Goal: Task Accomplishment & Management: Manage account settings

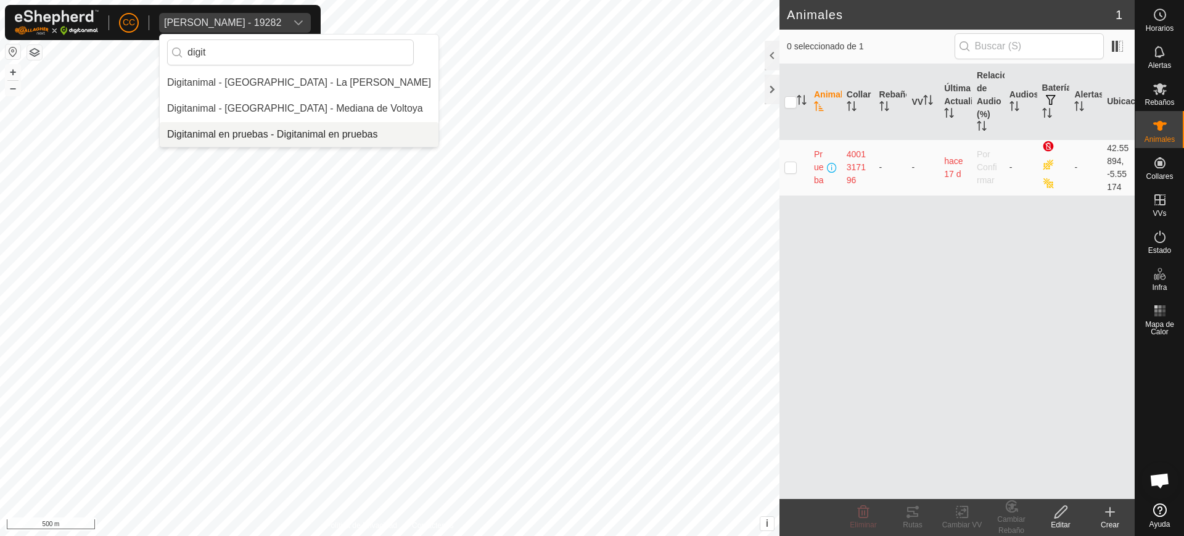
type input "digit"
click at [249, 127] on li "Digitanimal en pruebas - Digitanimal en pruebas" at bounding box center [299, 134] width 279 height 25
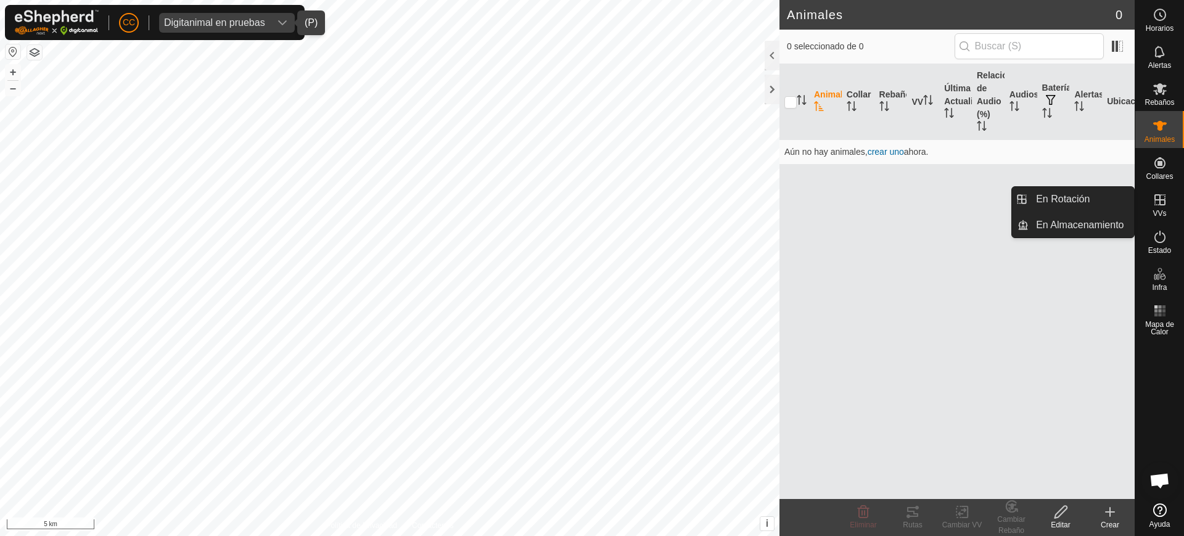
click at [1170, 204] on es-virtualpaddocks-svg-icon at bounding box center [1160, 200] width 22 height 20
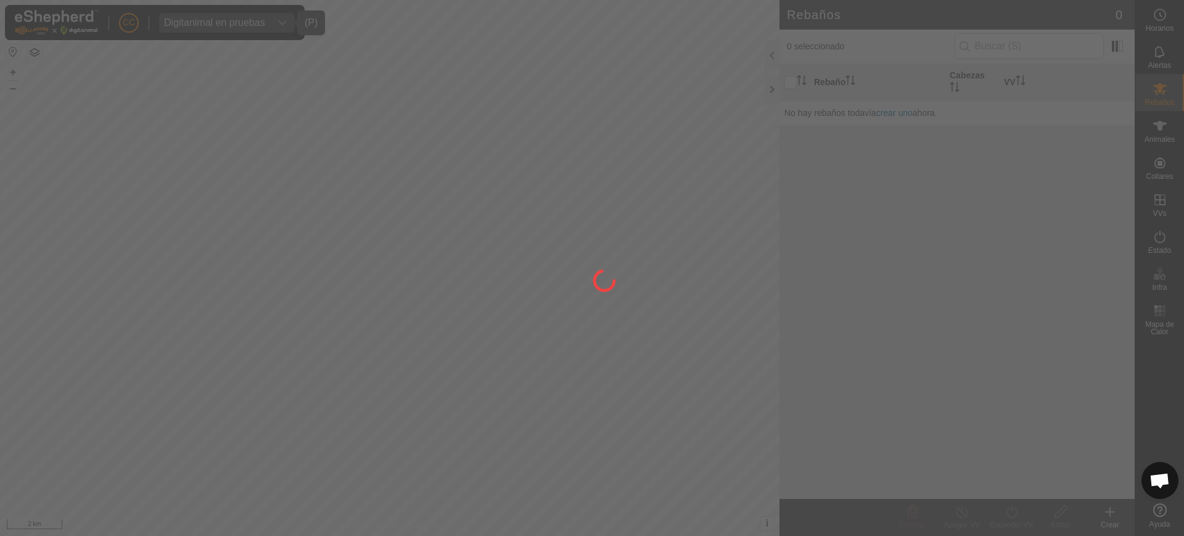
click at [1164, 207] on div at bounding box center [592, 268] width 1184 height 536
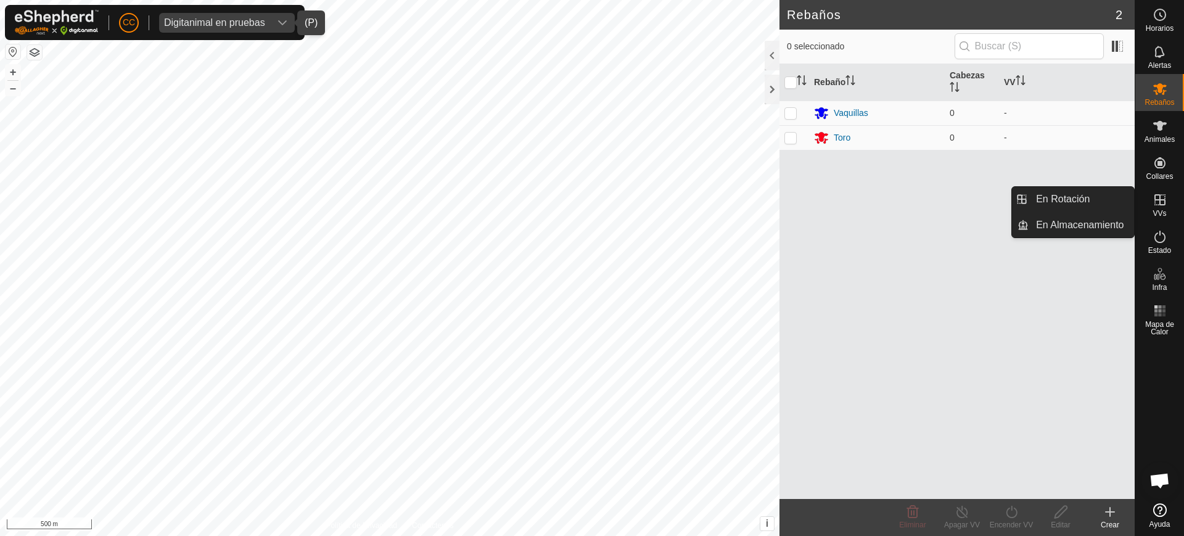
click at [1163, 207] on es-virtualpaddocks-svg-icon at bounding box center [1160, 200] width 22 height 20
click at [1102, 199] on link "En Rotación" at bounding box center [1081, 199] width 105 height 25
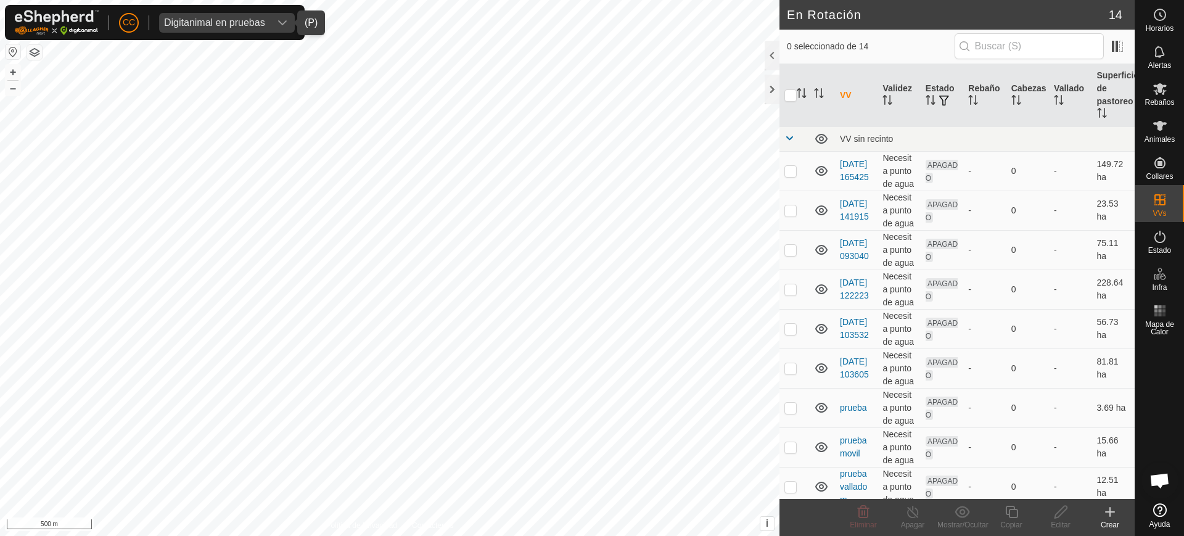
click at [847, 92] on th "VV" at bounding box center [856, 95] width 43 height 63
click at [791, 174] on p-checkbox at bounding box center [790, 171] width 12 height 10
checkbox input "true"
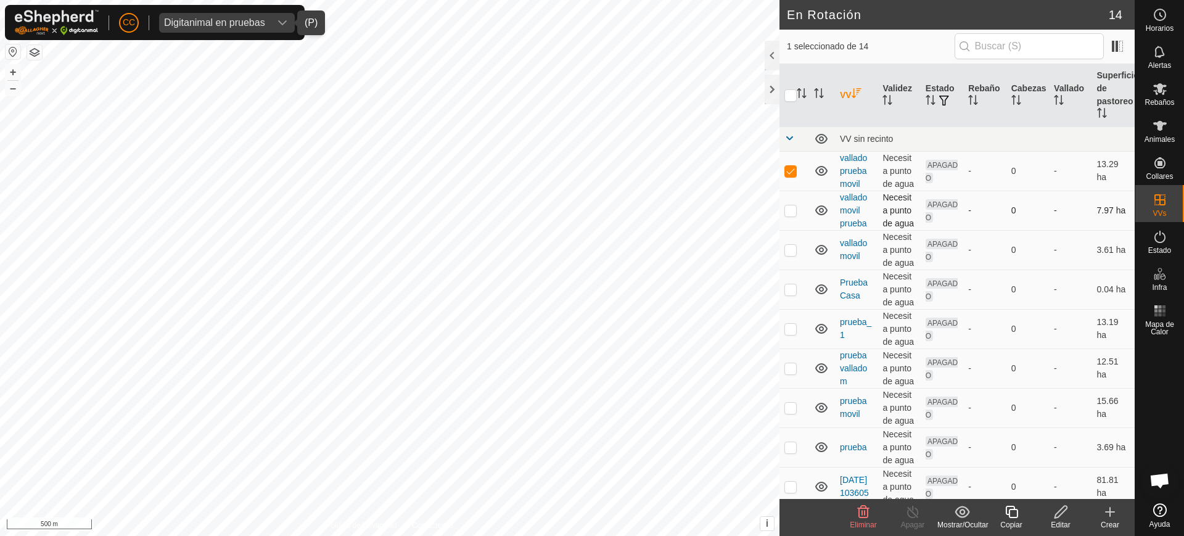
click at [789, 208] on p-checkbox at bounding box center [790, 210] width 12 height 10
checkbox input "true"
click at [789, 252] on p-checkbox at bounding box center [790, 250] width 12 height 10
checkbox input "true"
click at [787, 409] on p-checkbox at bounding box center [790, 408] width 12 height 10
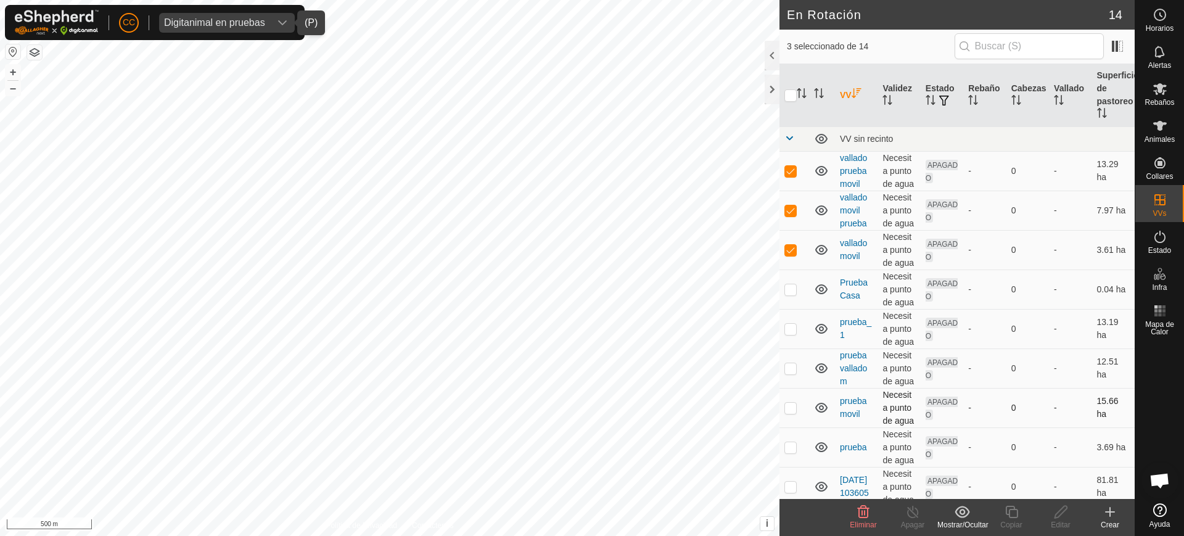
checkbox input "true"
click at [792, 364] on p-checkbox at bounding box center [790, 368] width 12 height 10
checkbox input "true"
click at [864, 517] on icon at bounding box center [864, 512] width 12 height 12
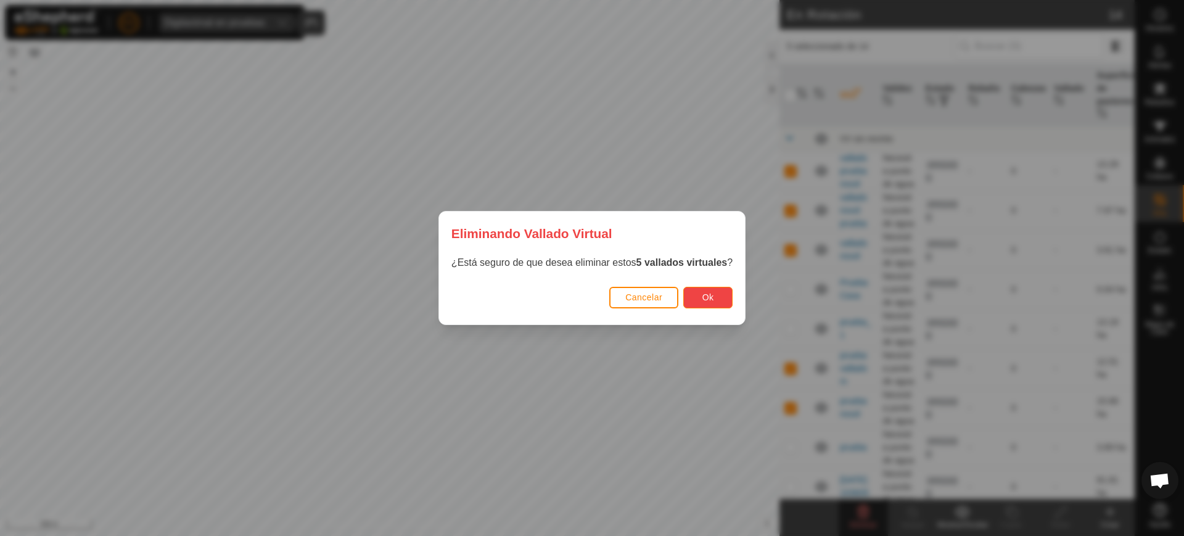
click at [705, 292] on span "Ok" at bounding box center [708, 297] width 12 height 10
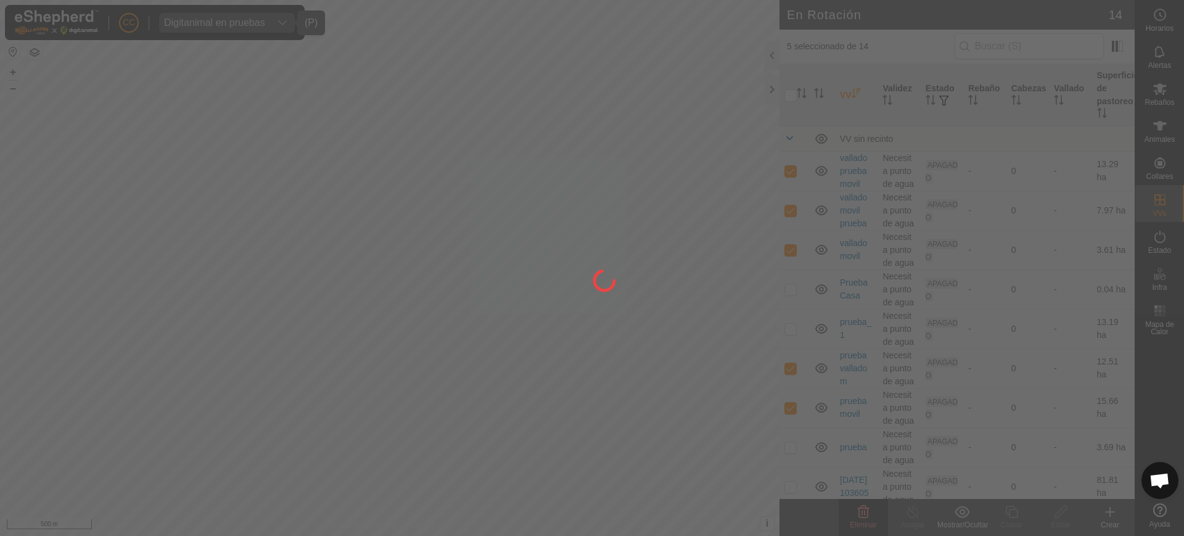
checkbox input "false"
